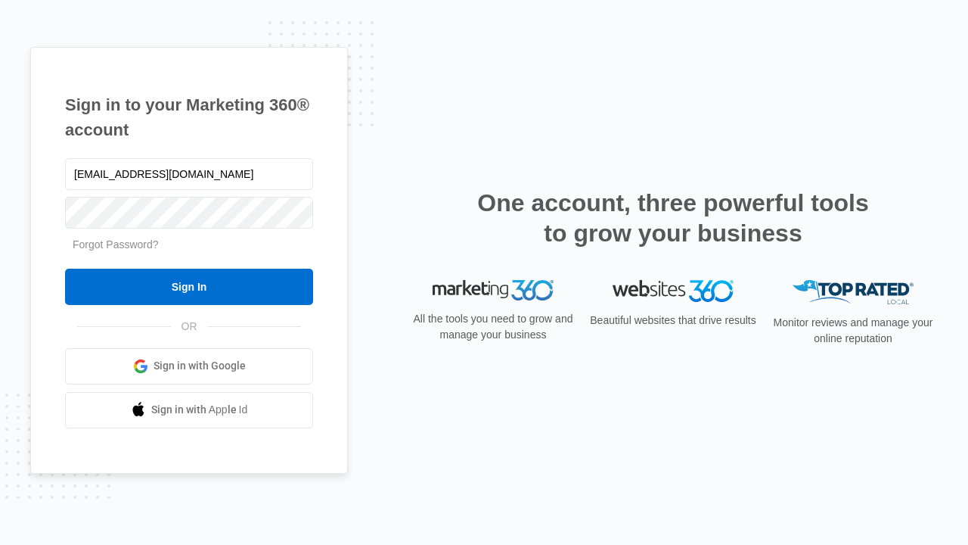
type input "dankie614@gmail.com"
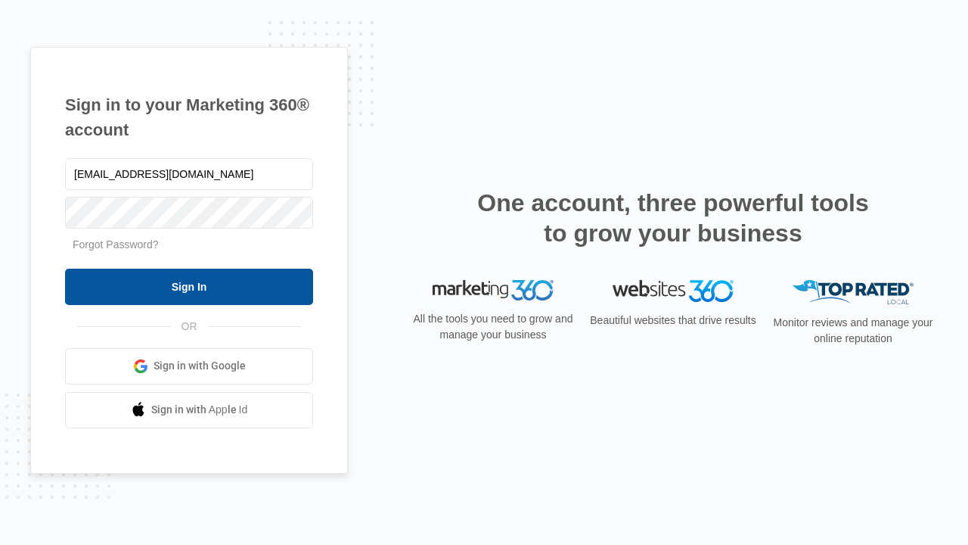
click at [189, 286] on input "Sign In" at bounding box center [189, 287] width 248 height 36
